Goal: Download file/media

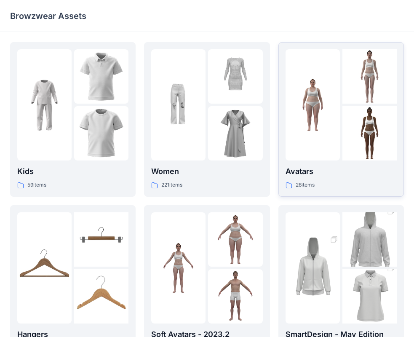
click at [340, 168] on p "Avatars" at bounding box center [340, 171] width 111 height 12
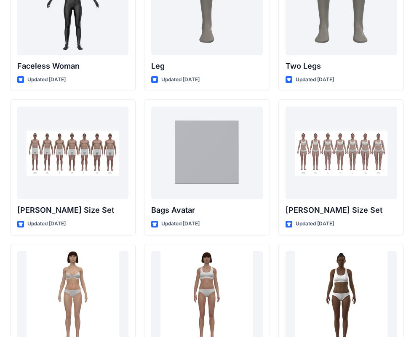
scroll to position [819, 0]
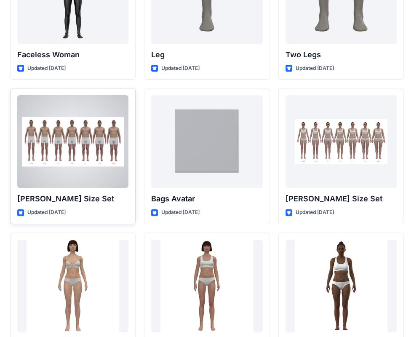
click at [78, 177] on div at bounding box center [72, 141] width 111 height 93
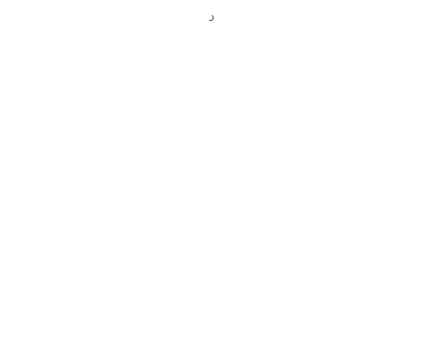
click at [78, 177] on div at bounding box center [210, 168] width 421 height 337
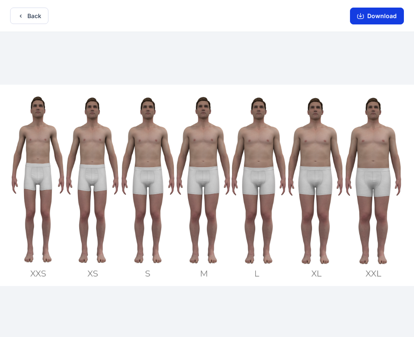
click at [372, 16] on button "Download" at bounding box center [377, 16] width 54 height 17
click at [33, 18] on button "Back" at bounding box center [29, 16] width 38 height 16
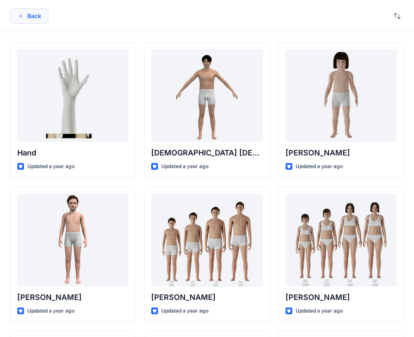
click at [37, 14] on button "Back" at bounding box center [29, 15] width 38 height 15
